Goal: Information Seeking & Learning: Learn about a topic

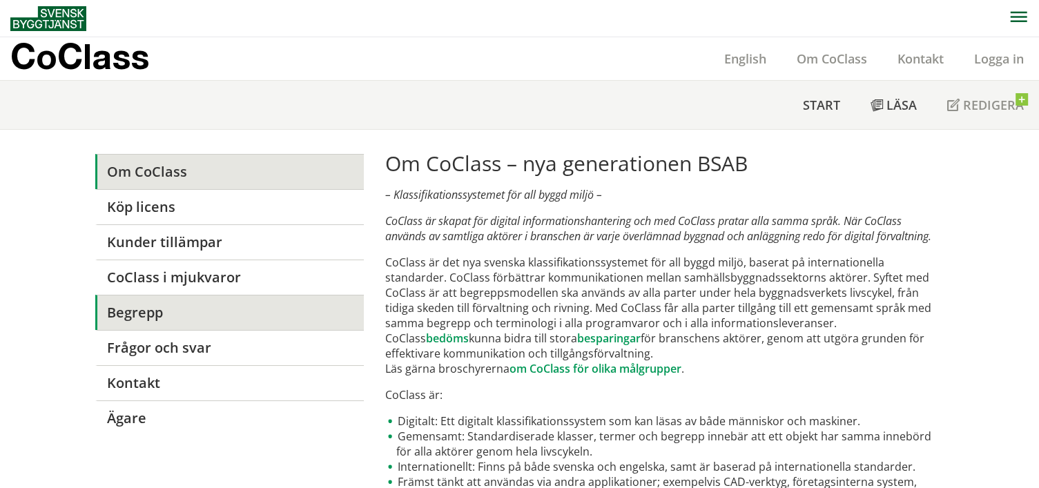
click at [142, 306] on link "Begrepp" at bounding box center [229, 312] width 269 height 35
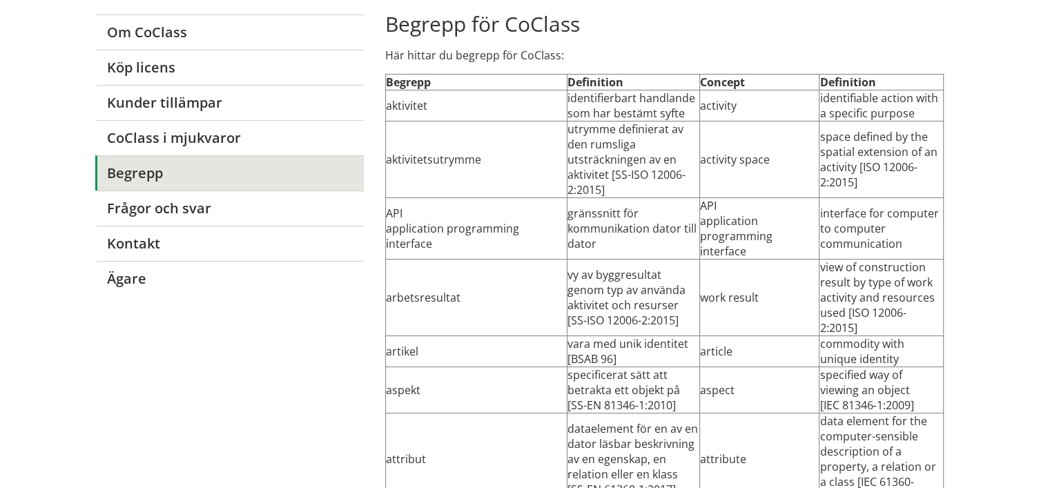
scroll to position [166, 0]
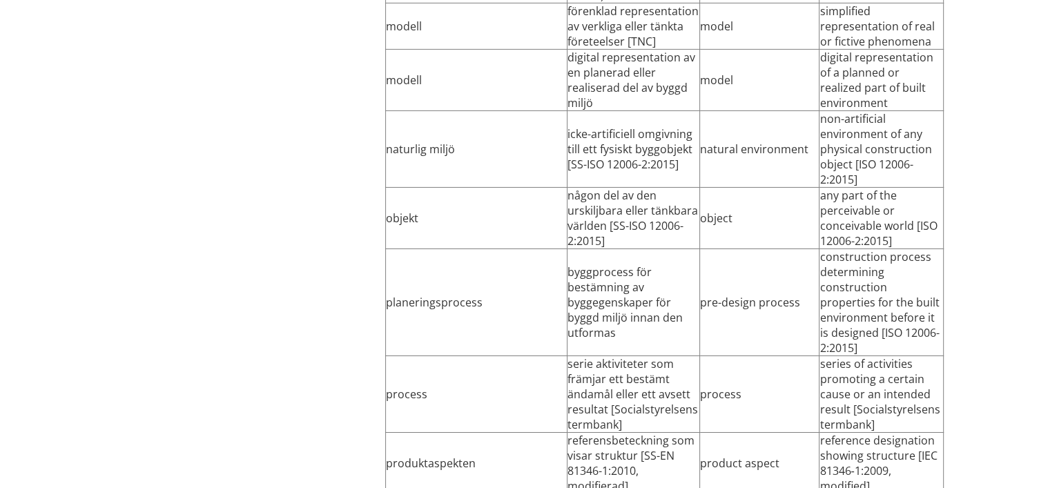
scroll to position [4743, 0]
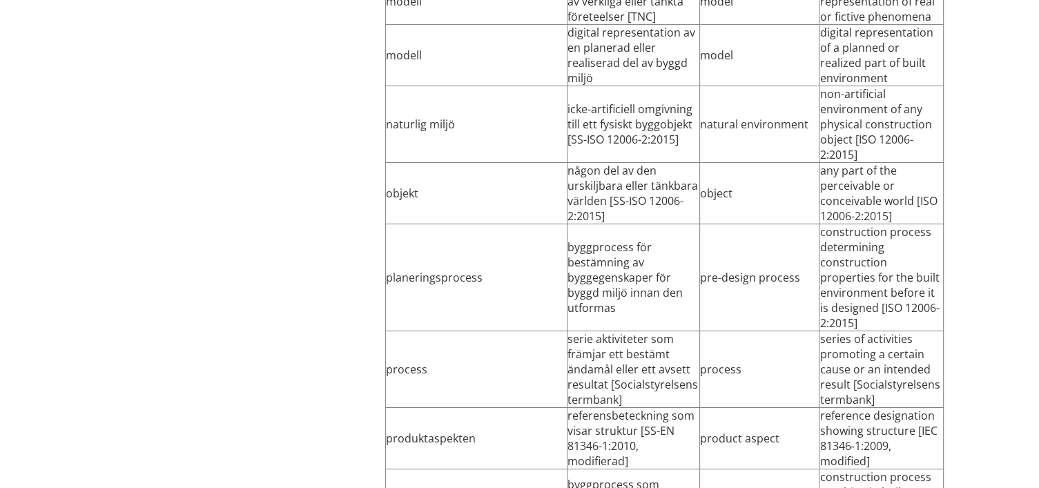
drag, startPoint x: 510, startPoint y: 302, endPoint x: 401, endPoint y: 301, distance: 109.1
drag, startPoint x: 485, startPoint y: 301, endPoint x: 367, endPoint y: 298, distance: 118.1
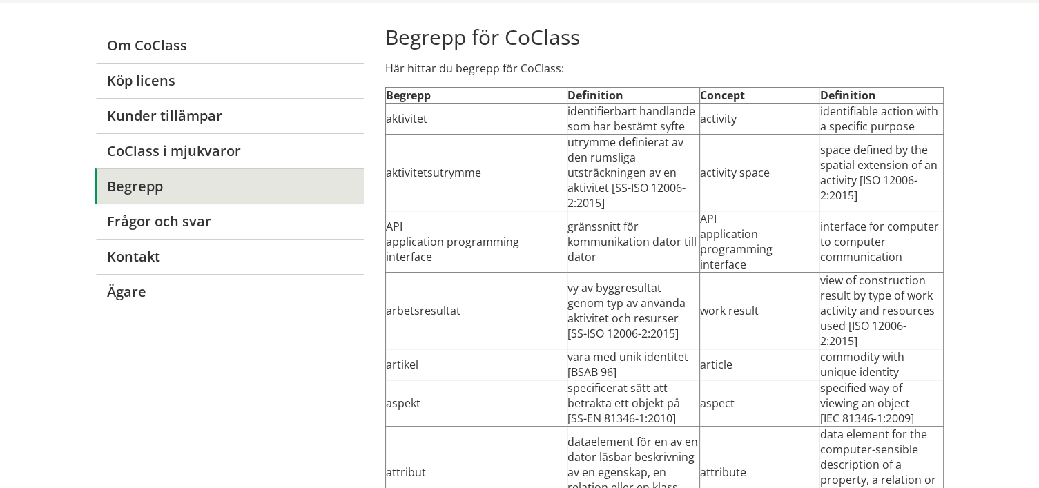
scroll to position [0, 0]
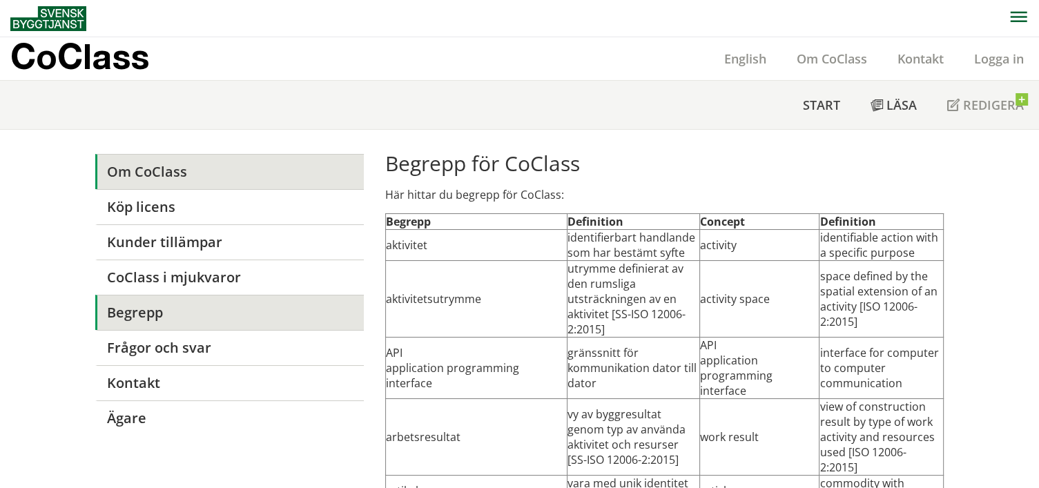
click at [145, 176] on link "Om CoClass" at bounding box center [229, 171] width 269 height 35
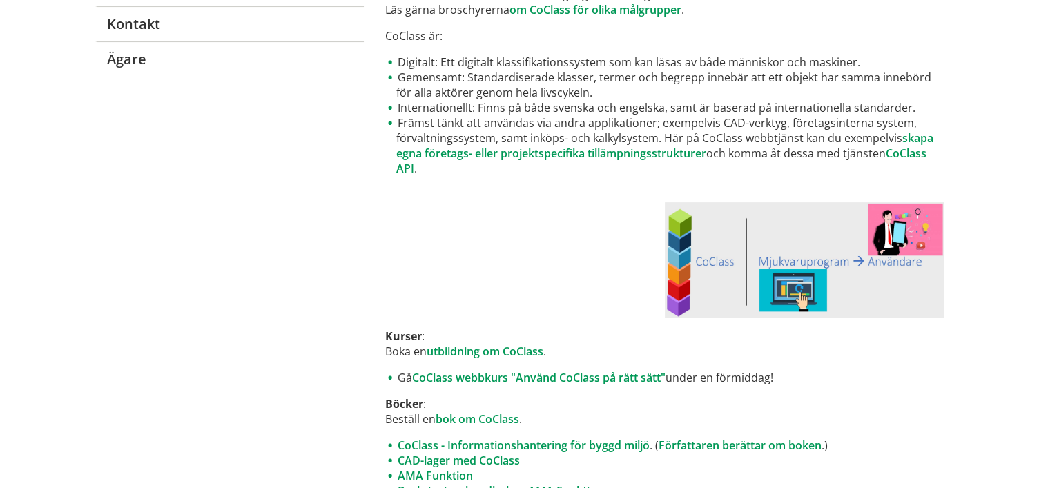
scroll to position [476, 0]
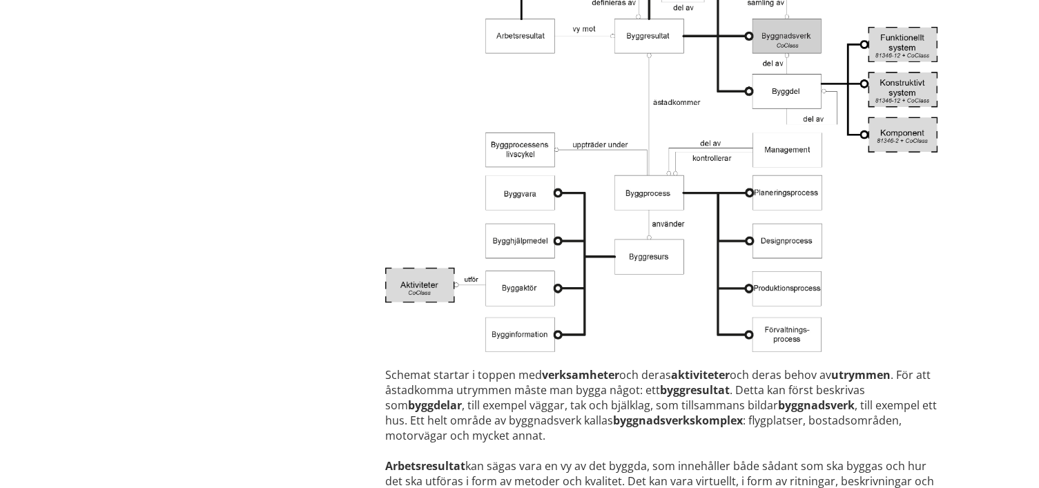
scroll to position [2477, 0]
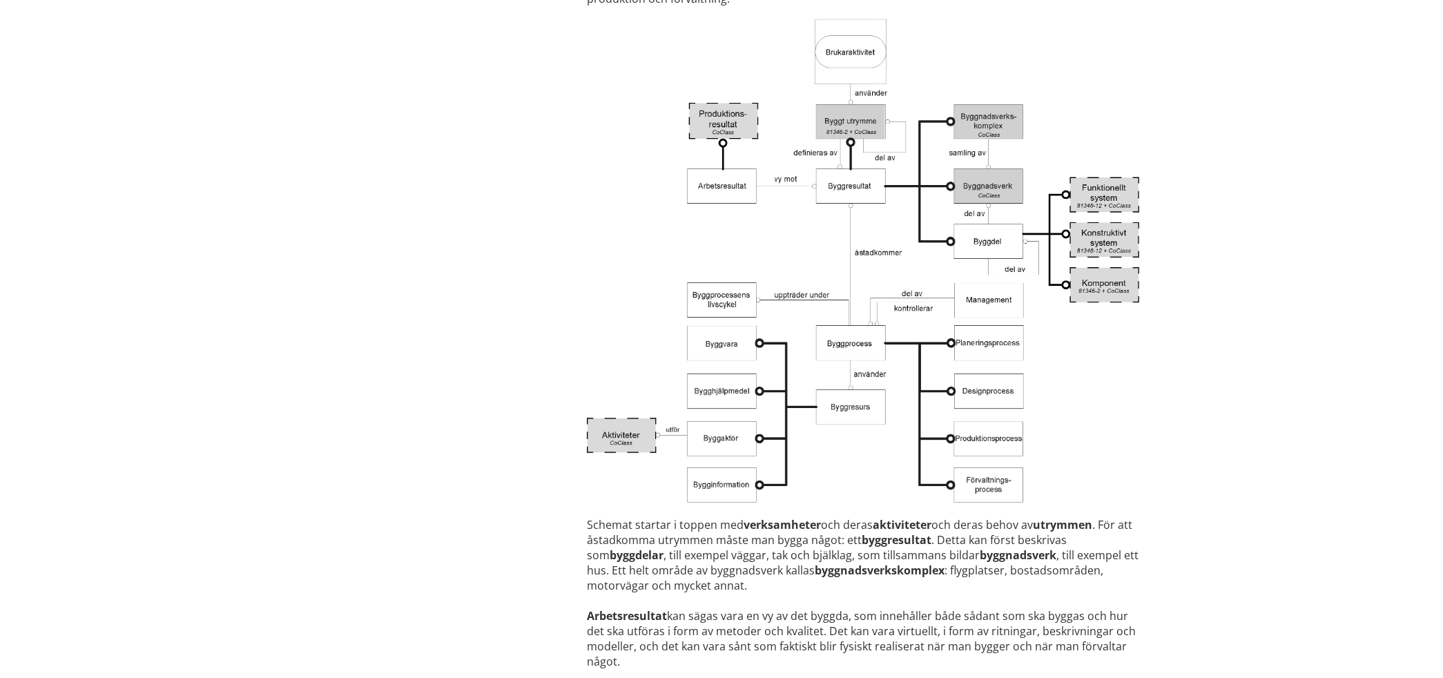
scroll to position [2286, 0]
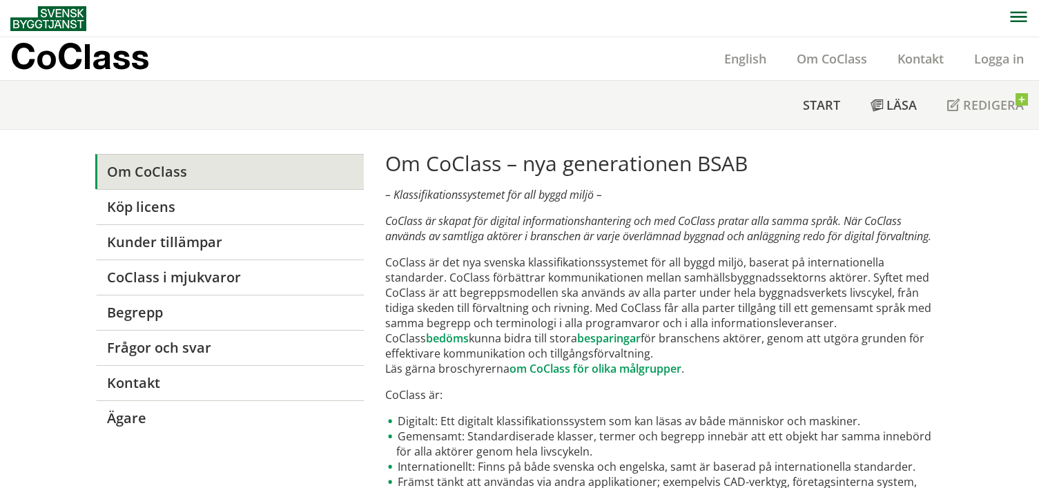
scroll to position [3085, 0]
